Goal: Information Seeking & Learning: Learn about a topic

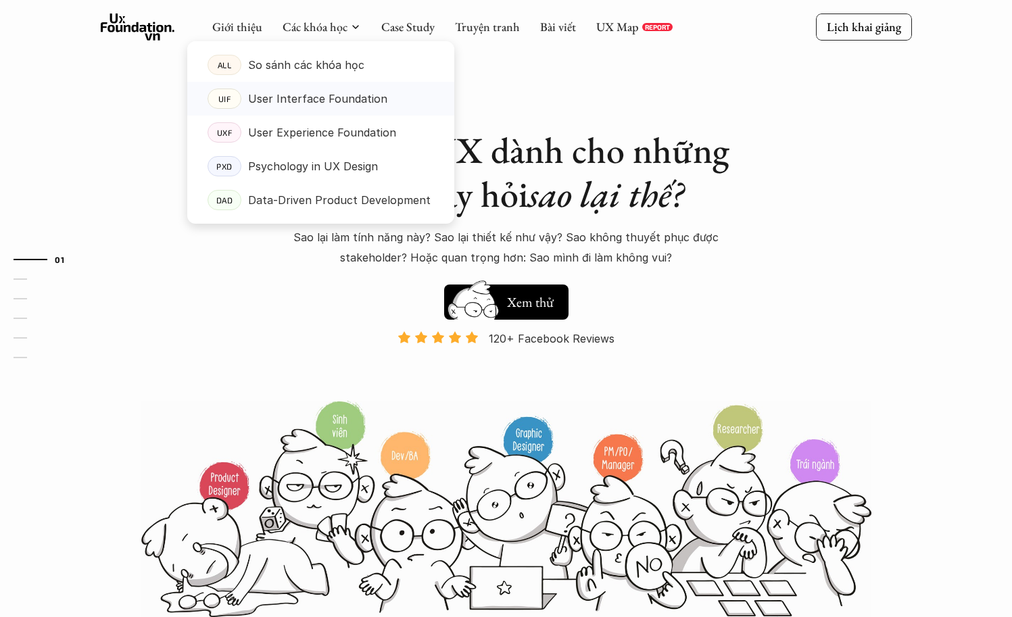
click at [266, 106] on p "User Interface Foundation" at bounding box center [317, 99] width 139 height 20
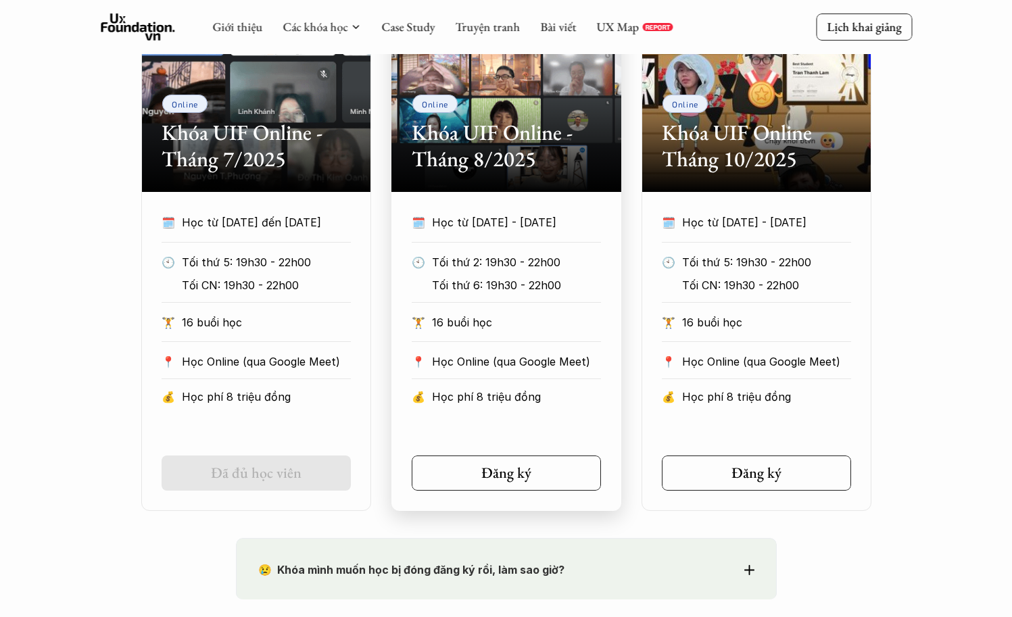
scroll to position [682, 0]
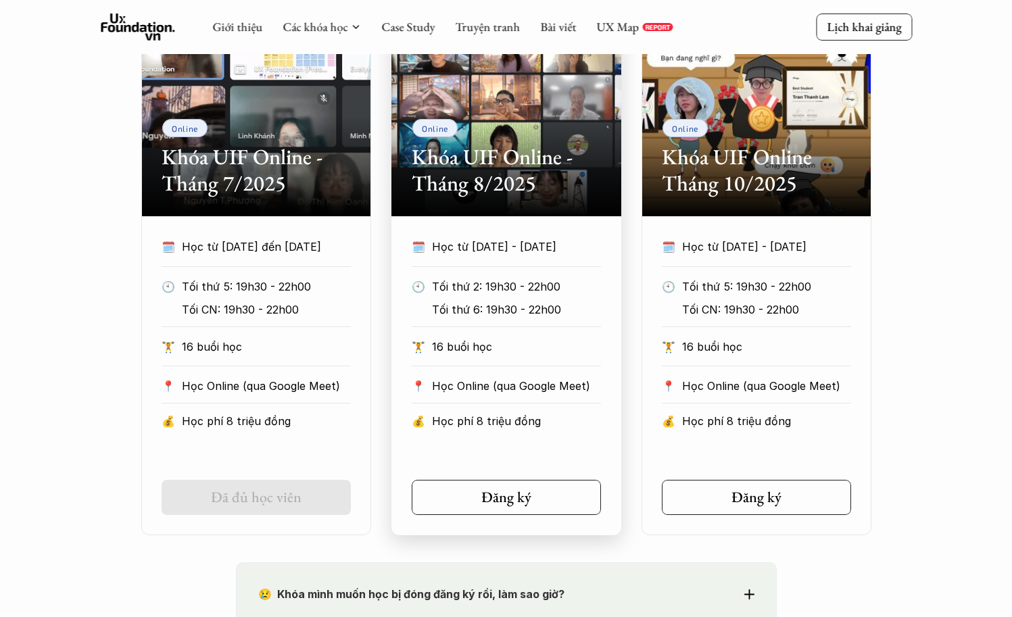
click at [495, 155] on h2 "Khóa UIF Online - Tháng 8/2025" at bounding box center [506, 170] width 189 height 52
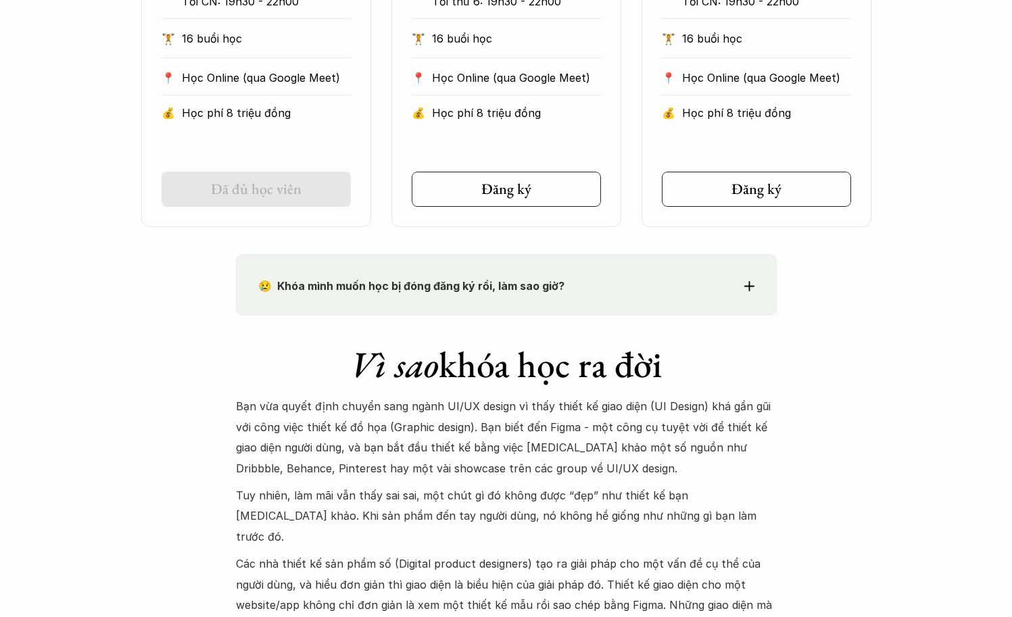
scroll to position [1196, 0]
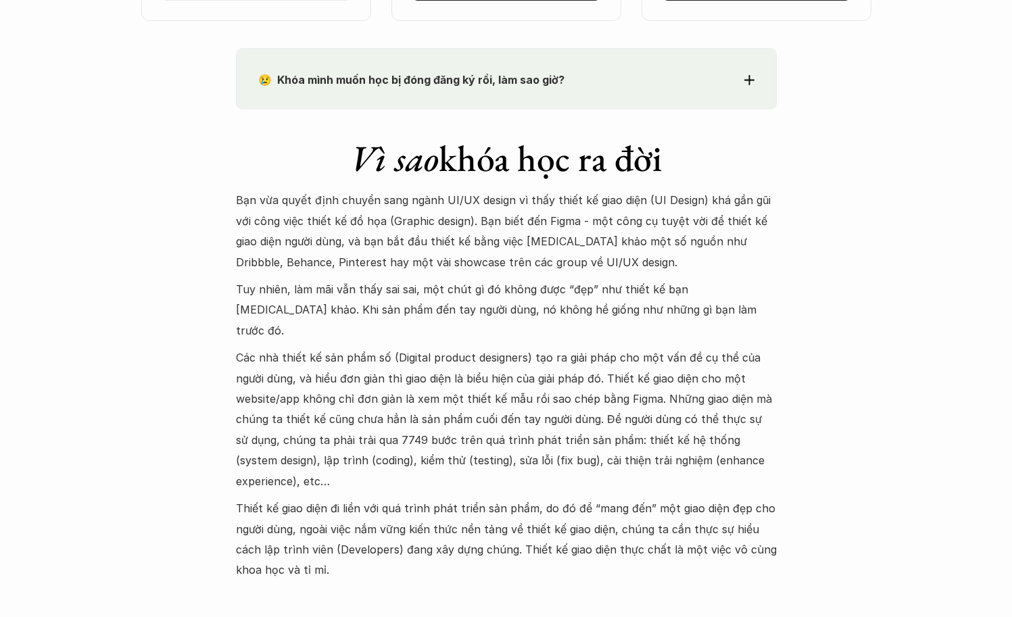
click at [534, 199] on p "Bạn vừa quyết định chuyển sang ngành UI/UX design vì thấy thiết kế giao diện (U…" at bounding box center [506, 231] width 541 height 83
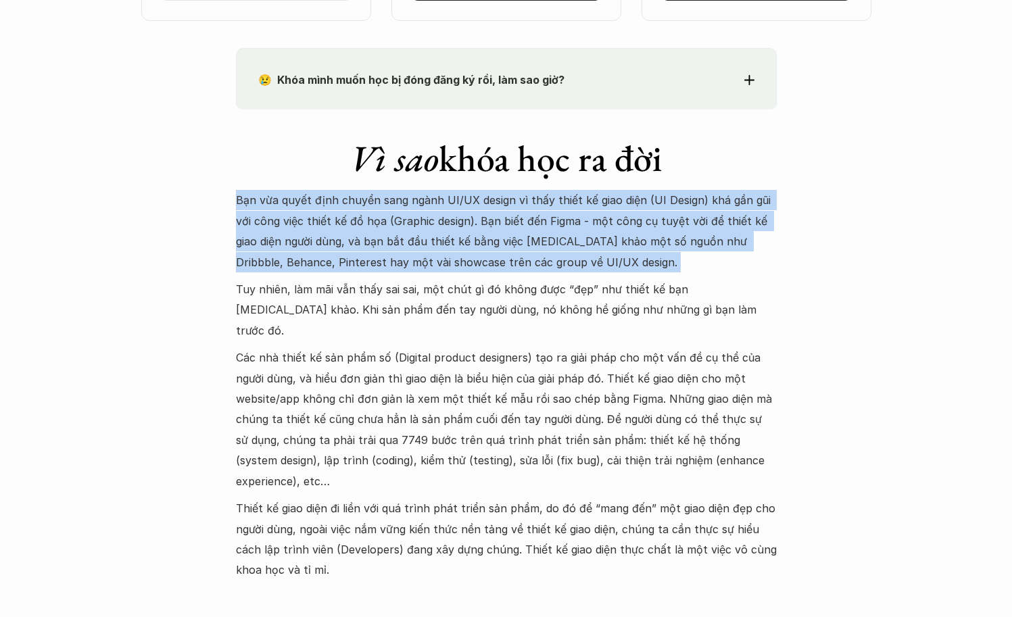
click at [534, 199] on p "Bạn vừa quyết định chuyển sang ngành UI/UX design vì thấy thiết kế giao diện (U…" at bounding box center [506, 231] width 541 height 83
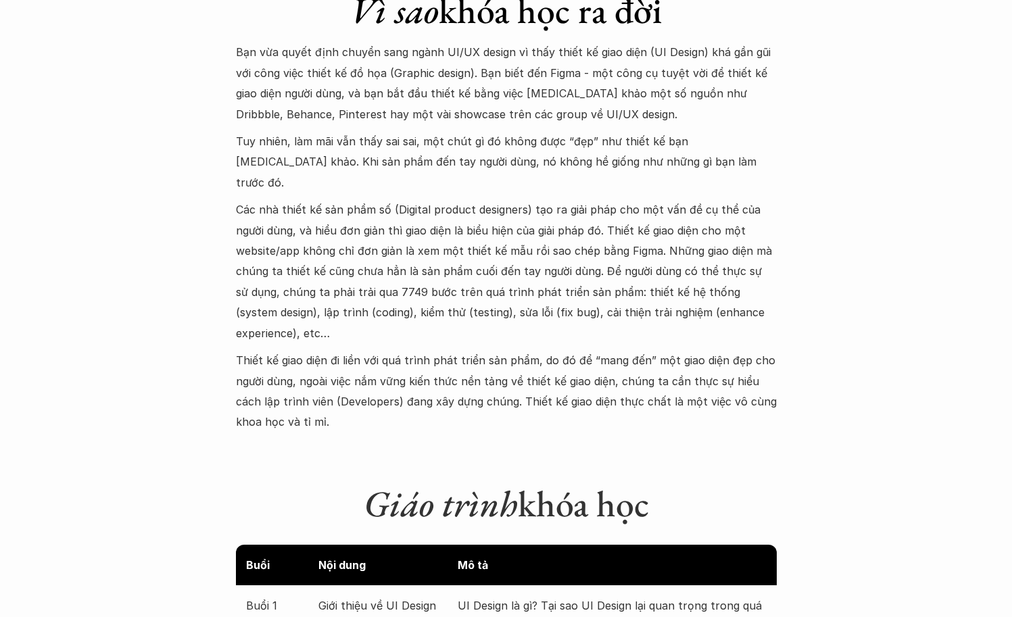
click at [495, 156] on p "Tuy nhiên, làm mãi vẫn thấy sai sai, một chút gì đó không được “đẹp” như thiết …" at bounding box center [506, 162] width 541 height 62
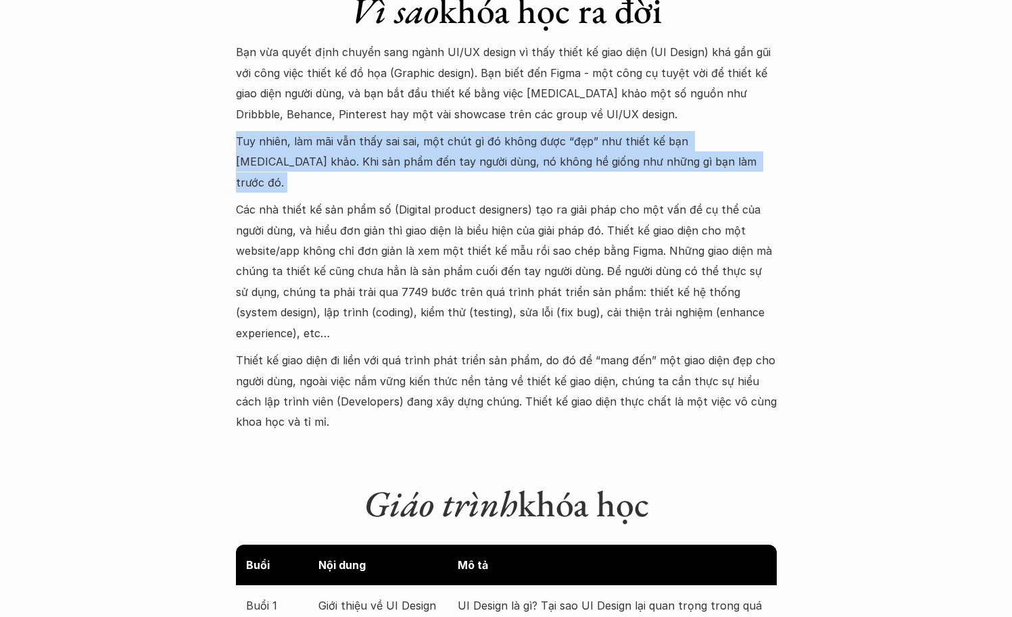
click at [495, 156] on p "Tuy nhiên, làm mãi vẫn thấy sai sai, một chút gì đó không được “đẹp” như thiết …" at bounding box center [506, 162] width 541 height 62
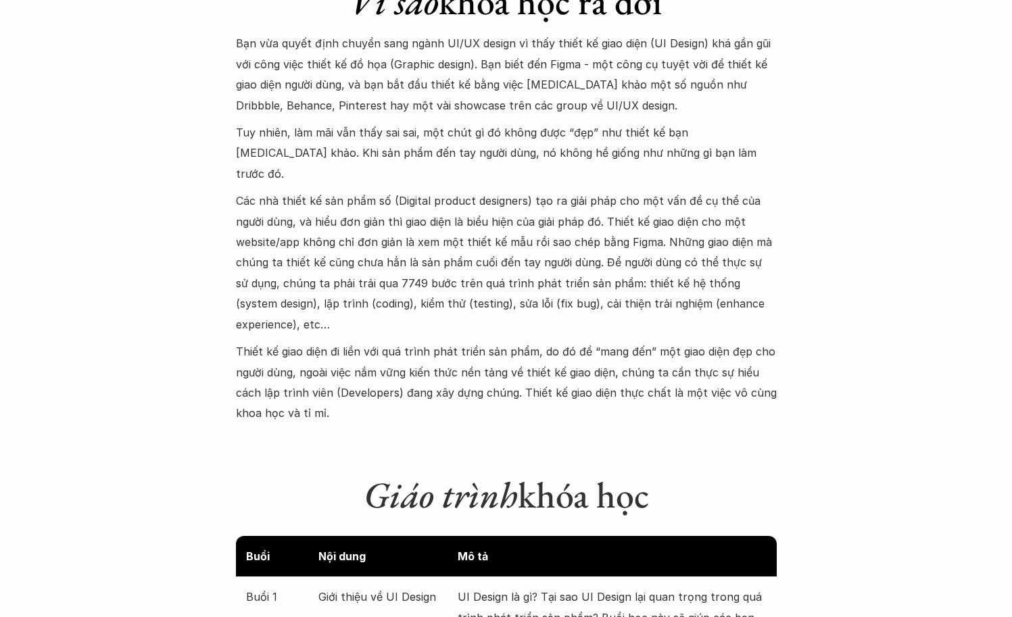
click at [495, 194] on p "Các nhà thiết kế sản phẩm số (Digital product designers) tạo ra giải pháp cho m…" at bounding box center [506, 263] width 541 height 144
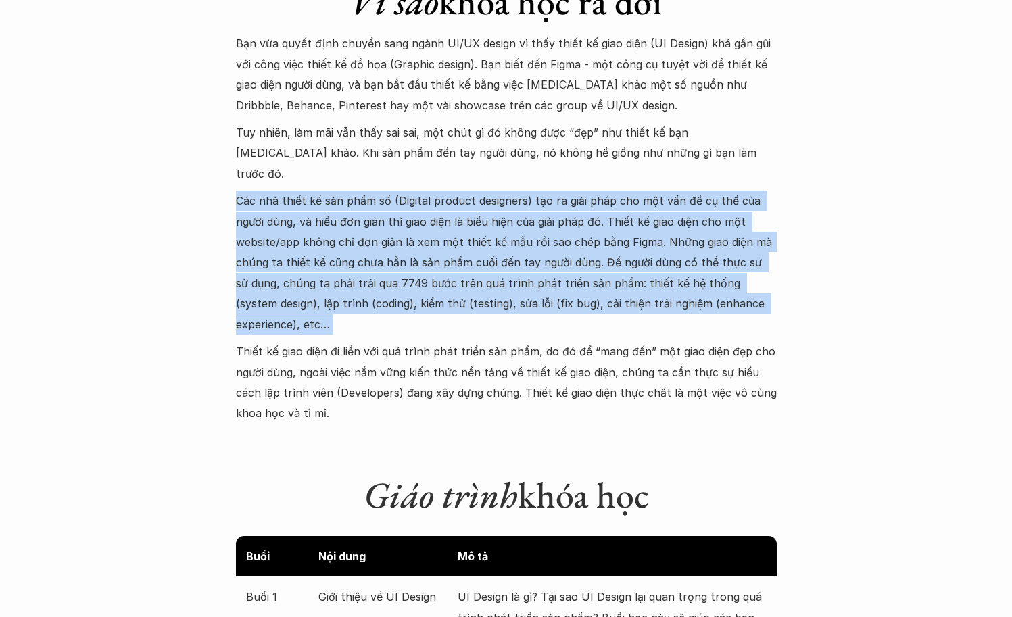
click at [495, 194] on p "Các nhà thiết kế sản phẩm số (Digital product designers) tạo ra giải pháp cho m…" at bounding box center [506, 263] width 541 height 144
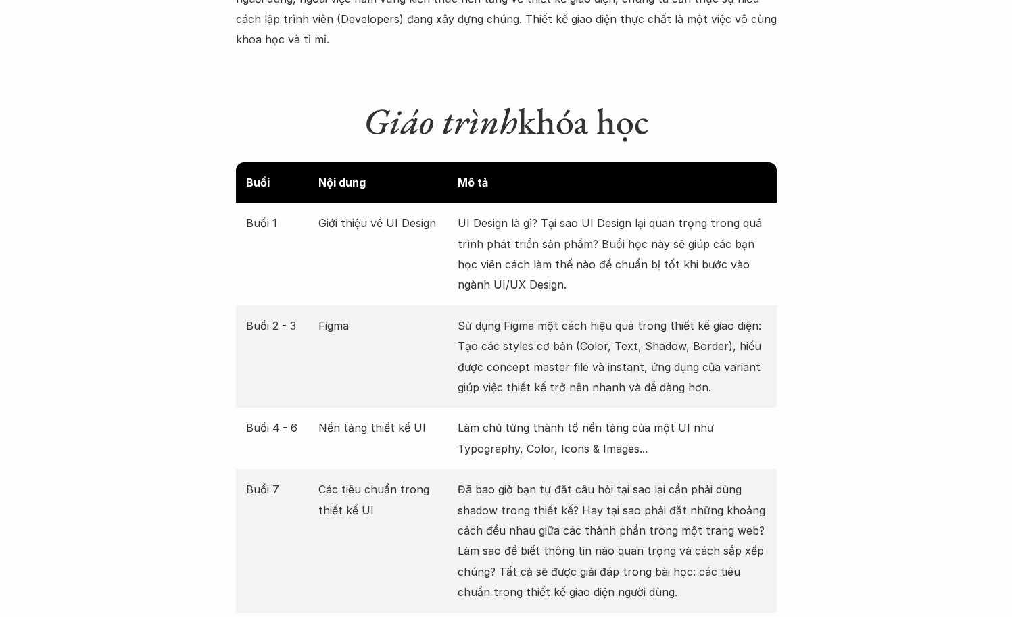
scroll to position [1736, 0]
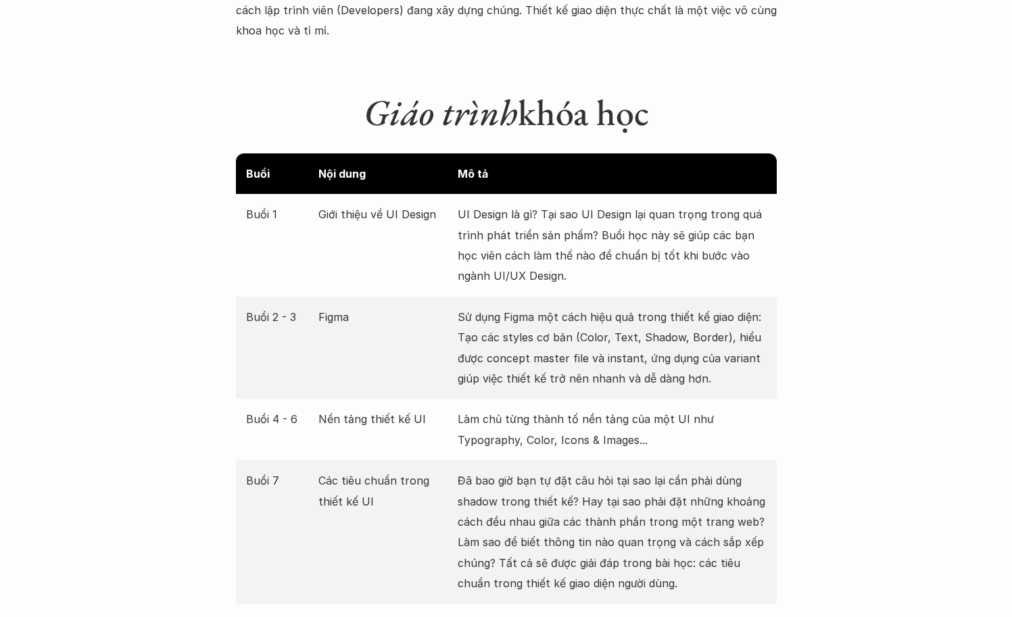
click at [500, 204] on p "UI Design là gì? Tại sao UI Design lại quan trọng trong quá trình phát triển sả…" at bounding box center [612, 245] width 309 height 83
drag, startPoint x: 631, startPoint y: 246, endPoint x: 628, endPoint y: 260, distance: 13.8
click at [628, 260] on p "UI Design là gì? Tại sao UI Design lại quan trọng trong quá trình phát triển sả…" at bounding box center [612, 245] width 309 height 83
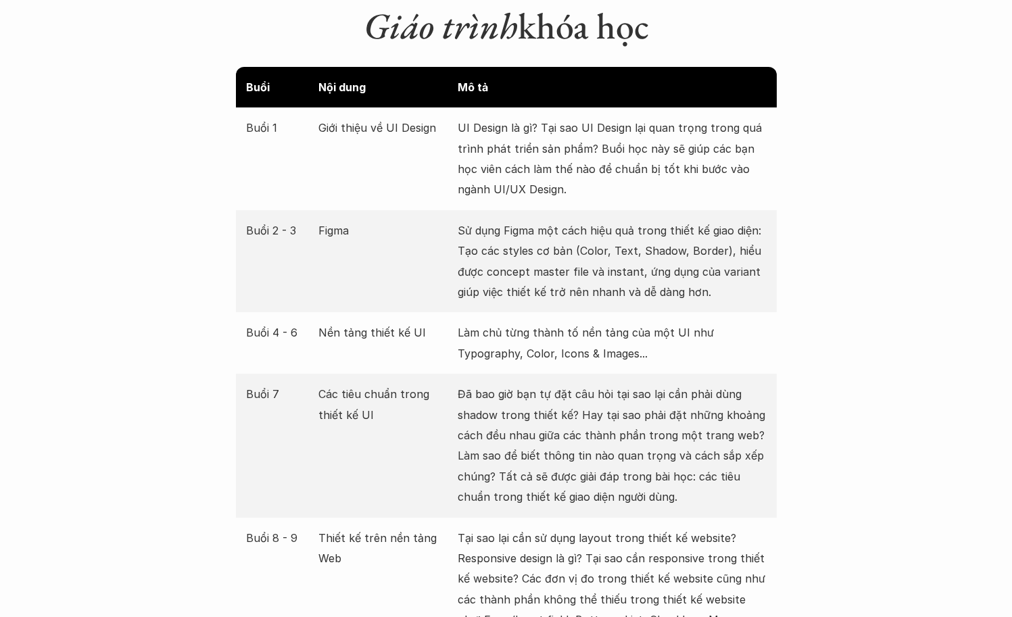
scroll to position [1831, 0]
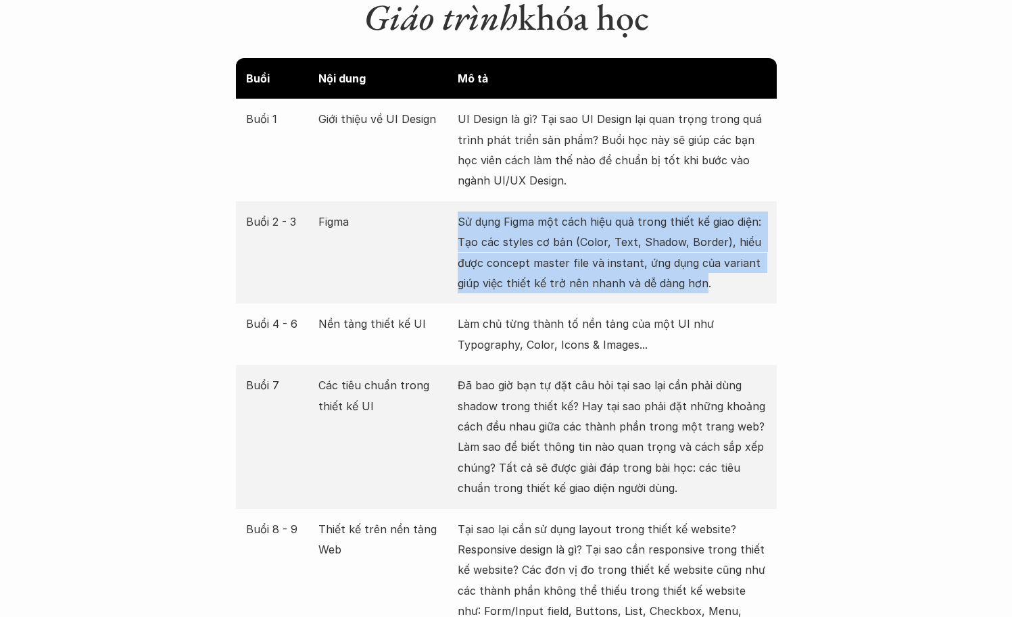
drag, startPoint x: 461, startPoint y: 205, endPoint x: 702, endPoint y: 263, distance: 247.7
click at [702, 262] on div "Buổi 2 - 3 Figma Sử dụng Figma một cách hiệu quả trong thiết kế giao diện: Tạo …" at bounding box center [506, 253] width 541 height 103
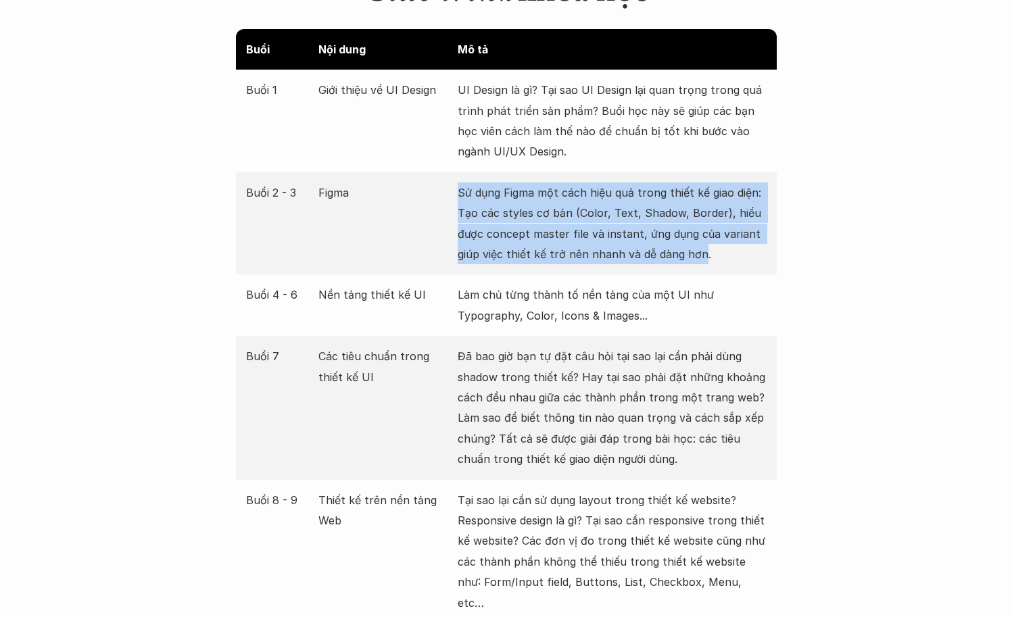
scroll to position [1923, 0]
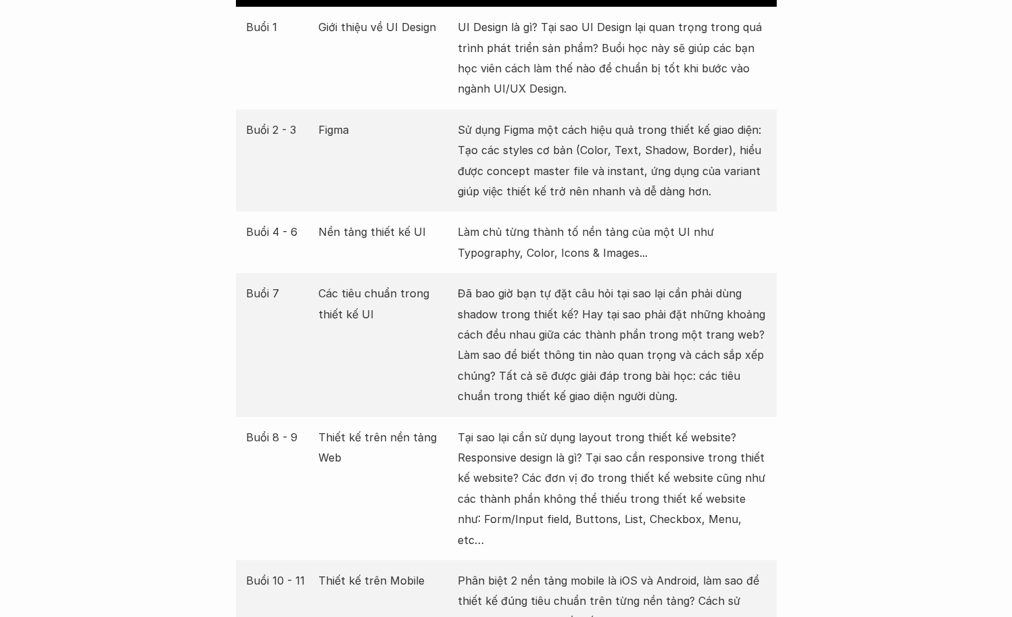
click at [546, 222] on p "Làm chủ từng thành tố nền tảng của một UI như Typography, Color, Icons & Images…" at bounding box center [612, 242] width 309 height 41
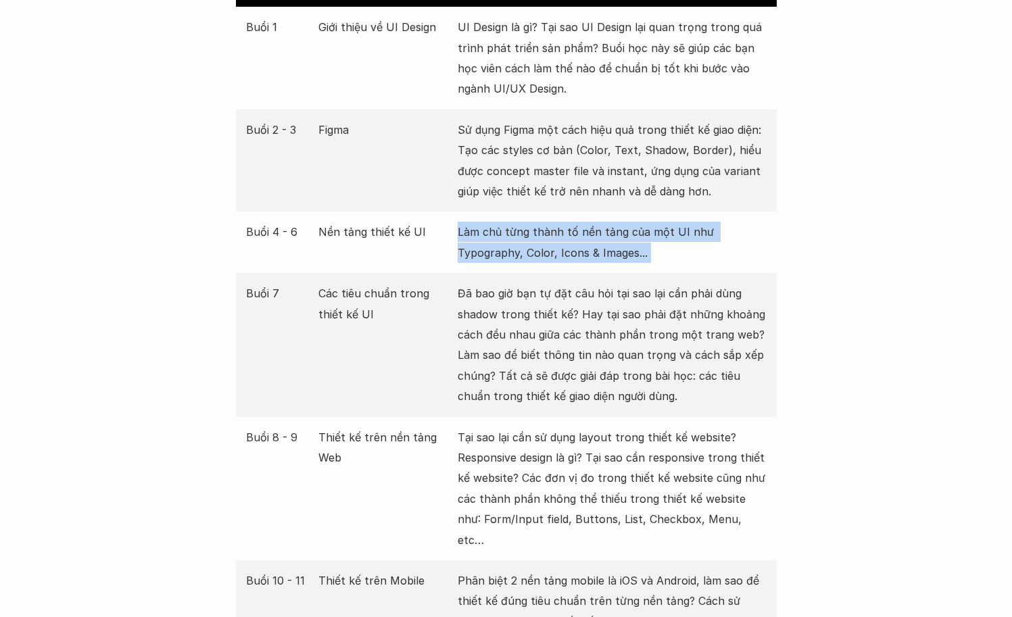
click at [546, 222] on p "Làm chủ từng thành tố nền tảng của một UI như Typography, Color, Icons & Images…" at bounding box center [612, 242] width 309 height 41
click at [542, 233] on p "Làm chủ từng thành tố nền tảng của một UI như Typography, Color, Icons & Images…" at bounding box center [612, 242] width 309 height 41
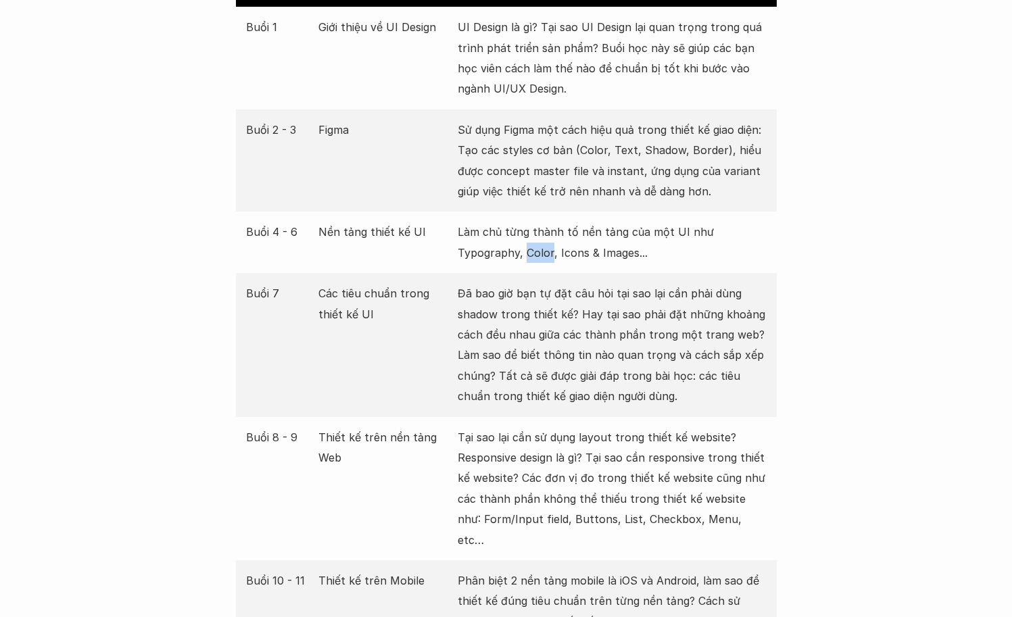
click at [542, 233] on p "Làm chủ từng thành tố nền tảng của một UI như Typography, Color, Icons & Images…" at bounding box center [612, 242] width 309 height 41
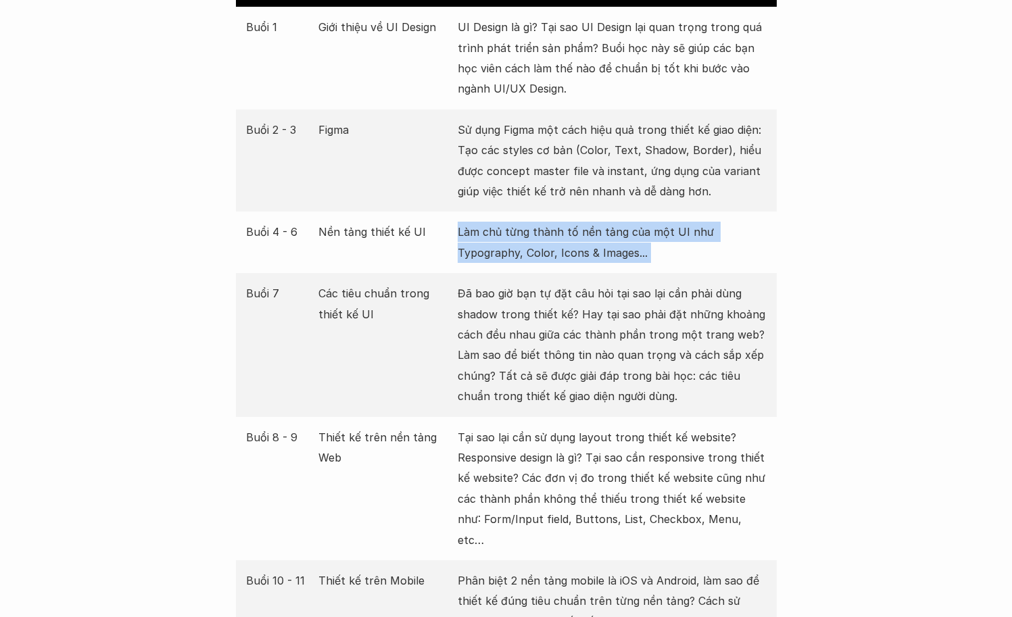
click at [542, 233] on p "Làm chủ từng thành tố nền tảng của một UI như Typography, Color, Icons & Images…" at bounding box center [612, 242] width 309 height 41
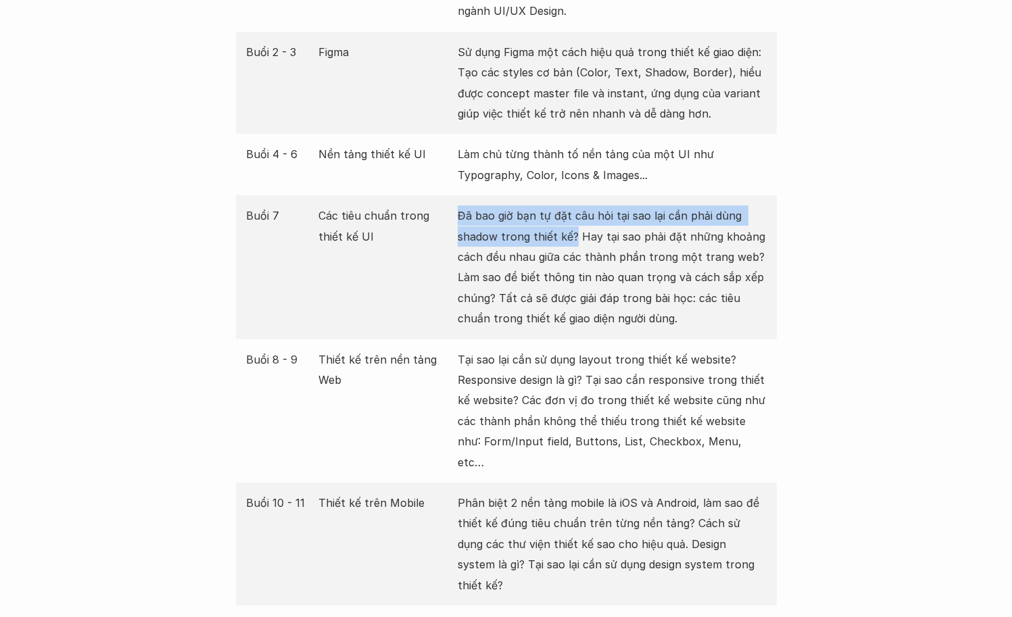
drag, startPoint x: 477, startPoint y: 199, endPoint x: 574, endPoint y: 217, distance: 98.3
click at [574, 217] on p "Đã bao giờ bạn tự đặt câu hỏi tại sao lại cần phải dùng shadow trong thiết kế? …" at bounding box center [612, 267] width 309 height 123
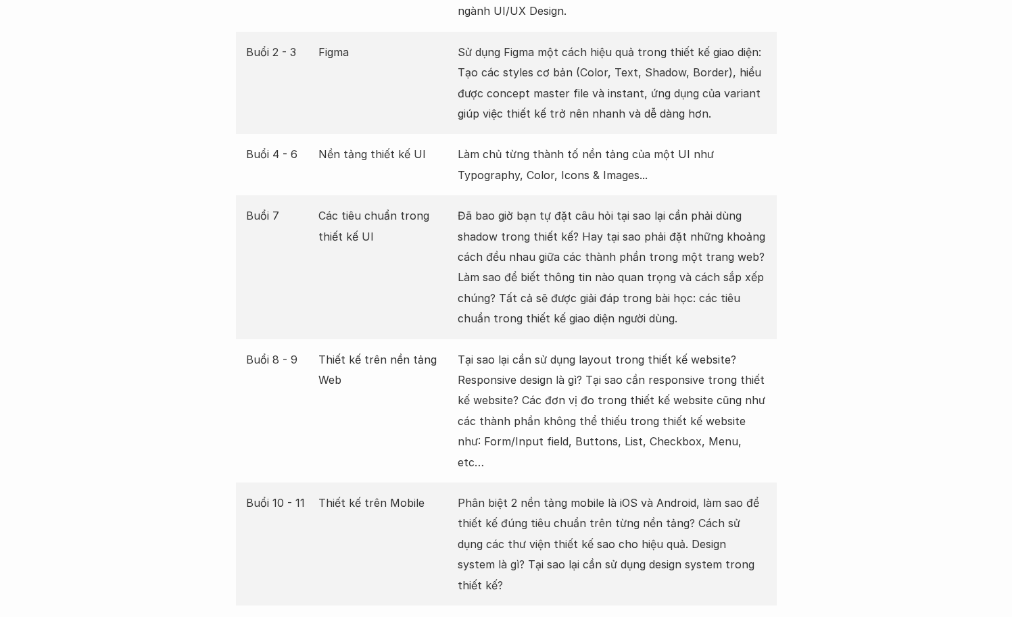
click at [580, 218] on p "Đã bao giờ bạn tự đặt câu hỏi tại sao lại cần phải dùng shadow trong thiết kế? …" at bounding box center [612, 267] width 309 height 123
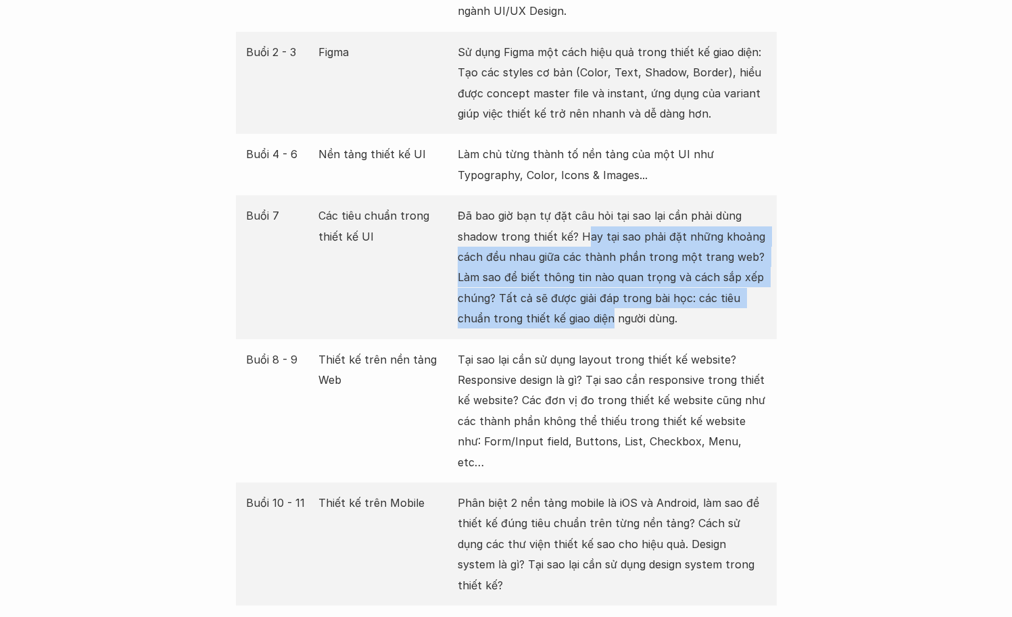
drag, startPoint x: 592, startPoint y: 221, endPoint x: 609, endPoint y: 307, distance: 87.5
click at [609, 307] on p "Đã bao giờ bạn tự đặt câu hỏi tại sao lại cần phải dùng shadow trong thiết kế? …" at bounding box center [612, 267] width 309 height 123
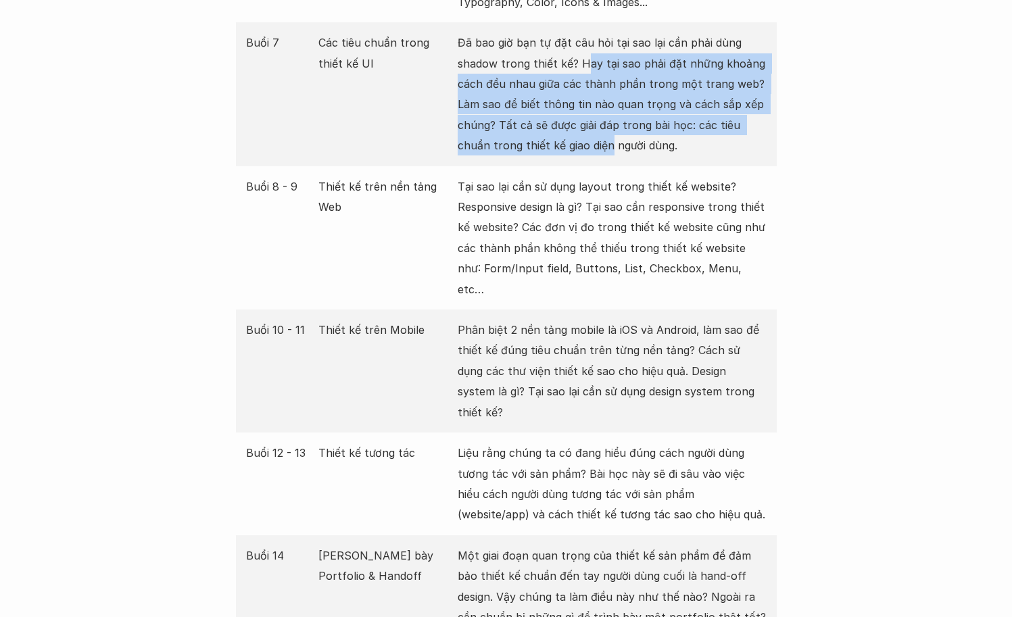
scroll to position [2217, 0]
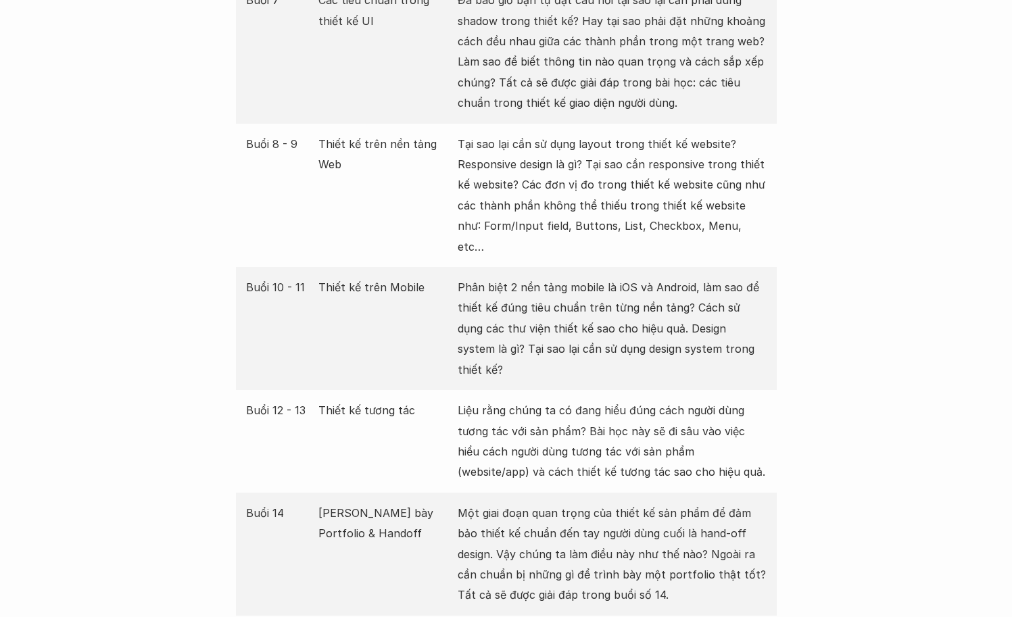
click at [634, 134] on p "Tại sao lại cần sử dụng layout trong thiết kế website? Responsive design là gì?…" at bounding box center [612, 195] width 309 height 123
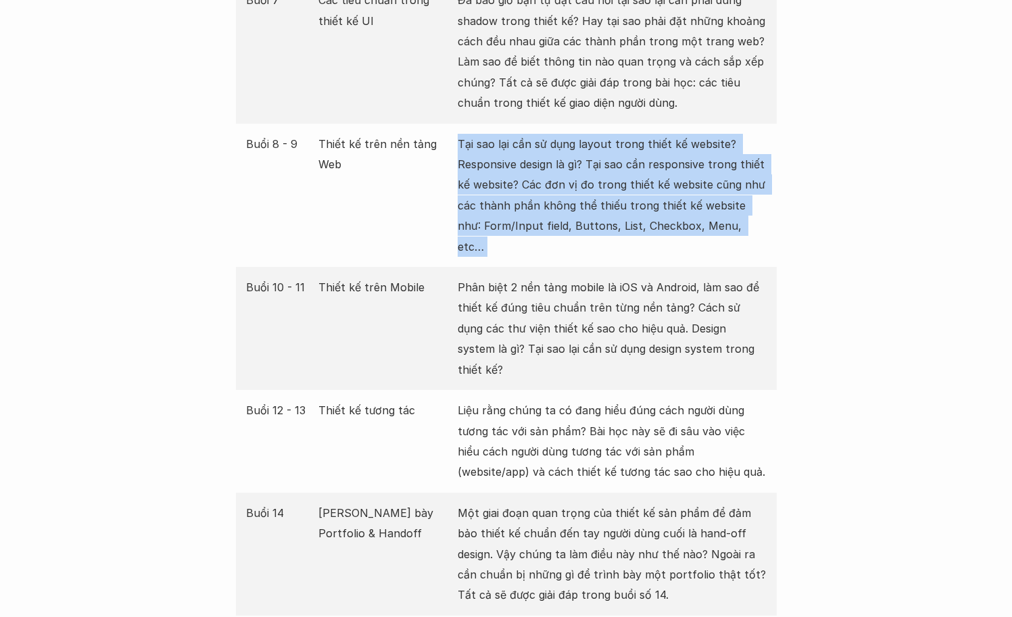
click at [634, 134] on p "Tại sao lại cần sử dụng layout trong thiết kế website? Responsive design là gì?…" at bounding box center [612, 195] width 309 height 123
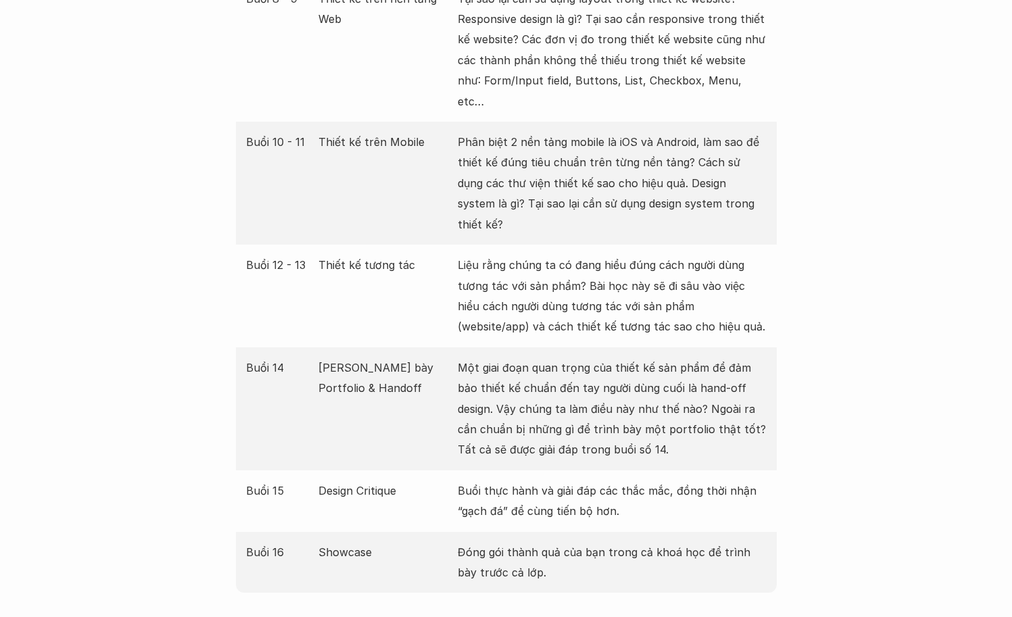
click at [634, 132] on p "Phân biệt 2 nền tảng mobile là iOS và Android, làm sao để thiết kế đúng tiêu ch…" at bounding box center [612, 183] width 309 height 103
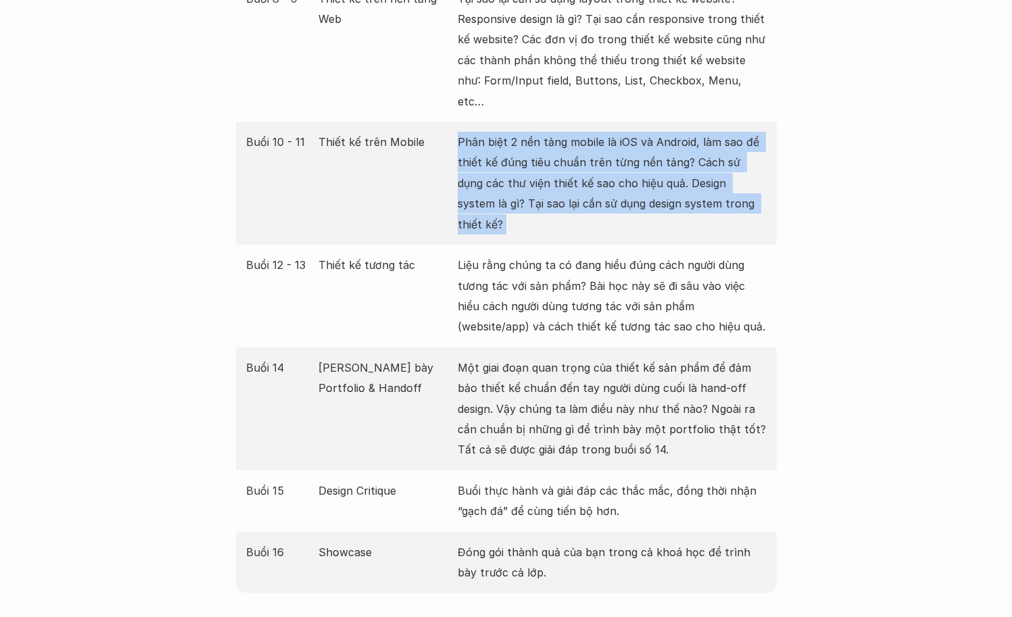
click at [634, 132] on p "Phân biệt 2 nền tảng mobile là iOS và Android, làm sao để thiết kế đúng tiêu ch…" at bounding box center [612, 183] width 309 height 103
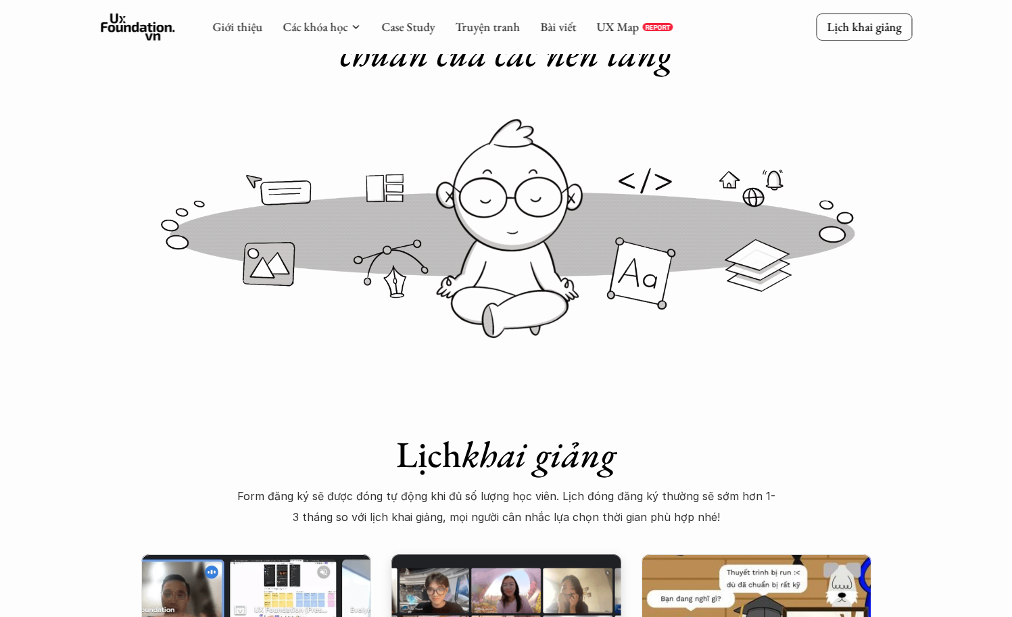
scroll to position [149, 0]
